Goal: Transaction & Acquisition: Purchase product/service

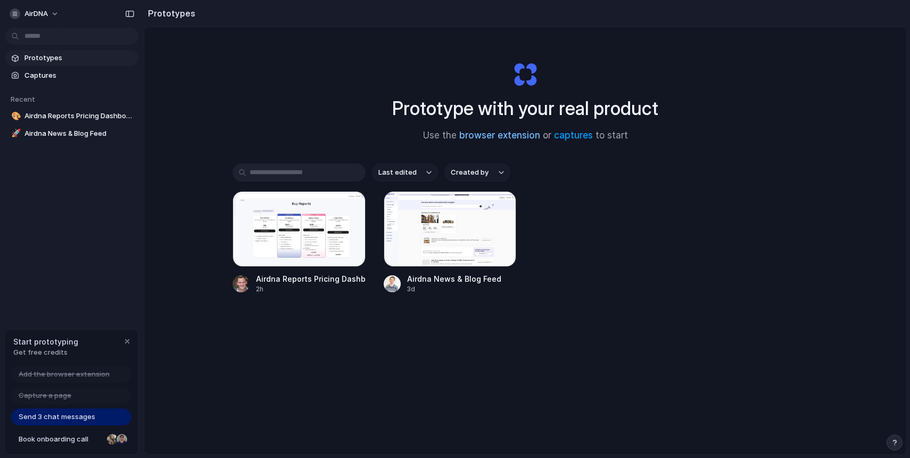
click at [503, 134] on link "browser extension" at bounding box center [499, 135] width 81 height 11
click at [309, 226] on div at bounding box center [298, 229] width 133 height 76
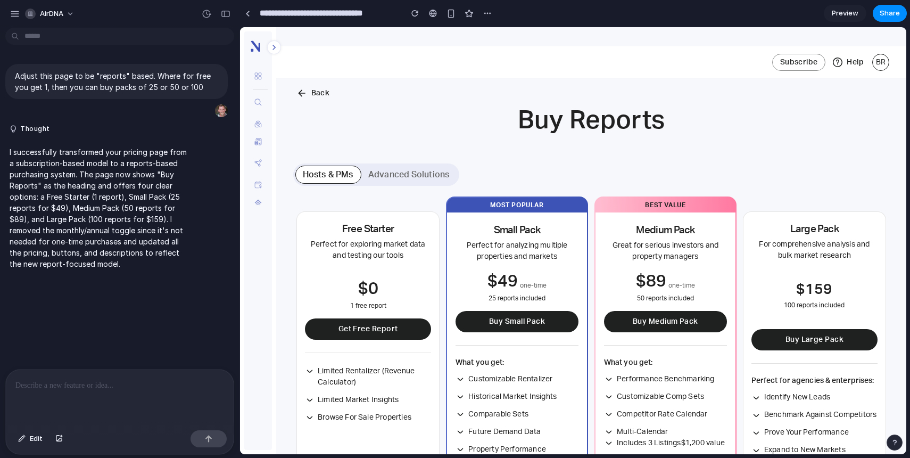
scroll to position [7, 0]
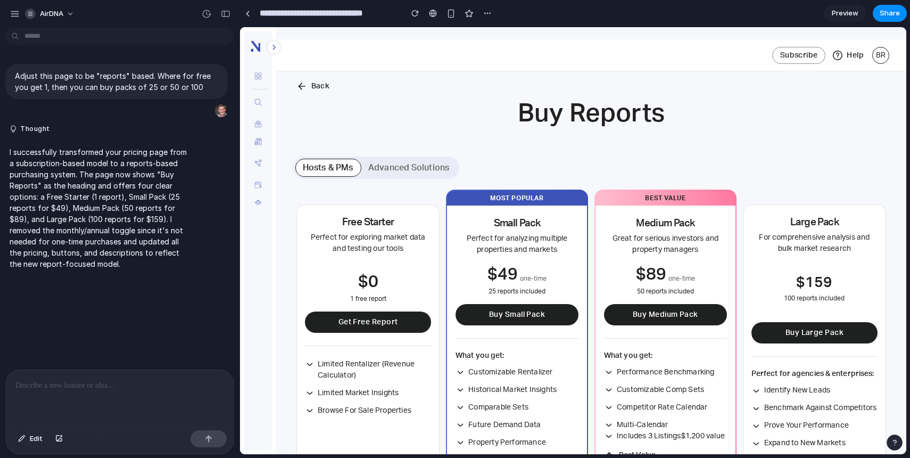
click at [843, 15] on span "Preview" at bounding box center [845, 13] width 27 height 11
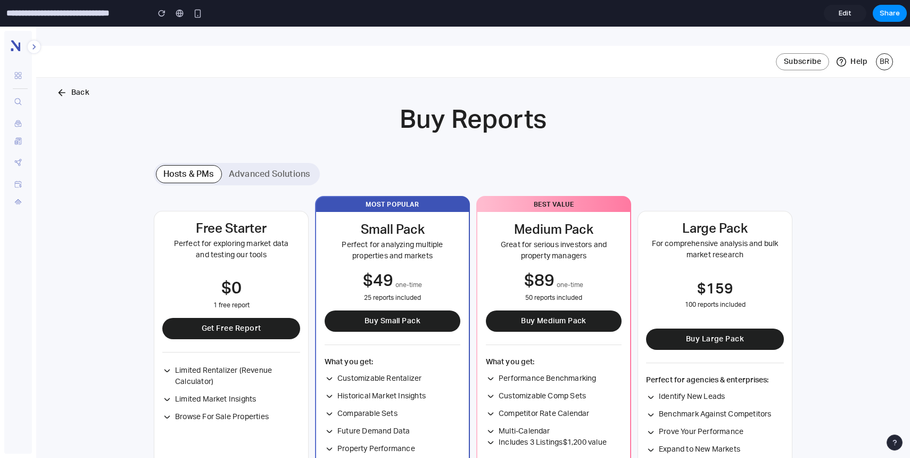
click at [539, 320] on button "Buy Medium Pack" at bounding box center [554, 320] width 136 height 21
click at [443, 319] on button "Buy Small Pack" at bounding box center [393, 320] width 136 height 21
click at [264, 165] on button "Advanced Solutions" at bounding box center [269, 174] width 96 height 18
click at [269, 179] on button "Advanced Solutions" at bounding box center [269, 174] width 96 height 18
